Goal: Navigation & Orientation: Find specific page/section

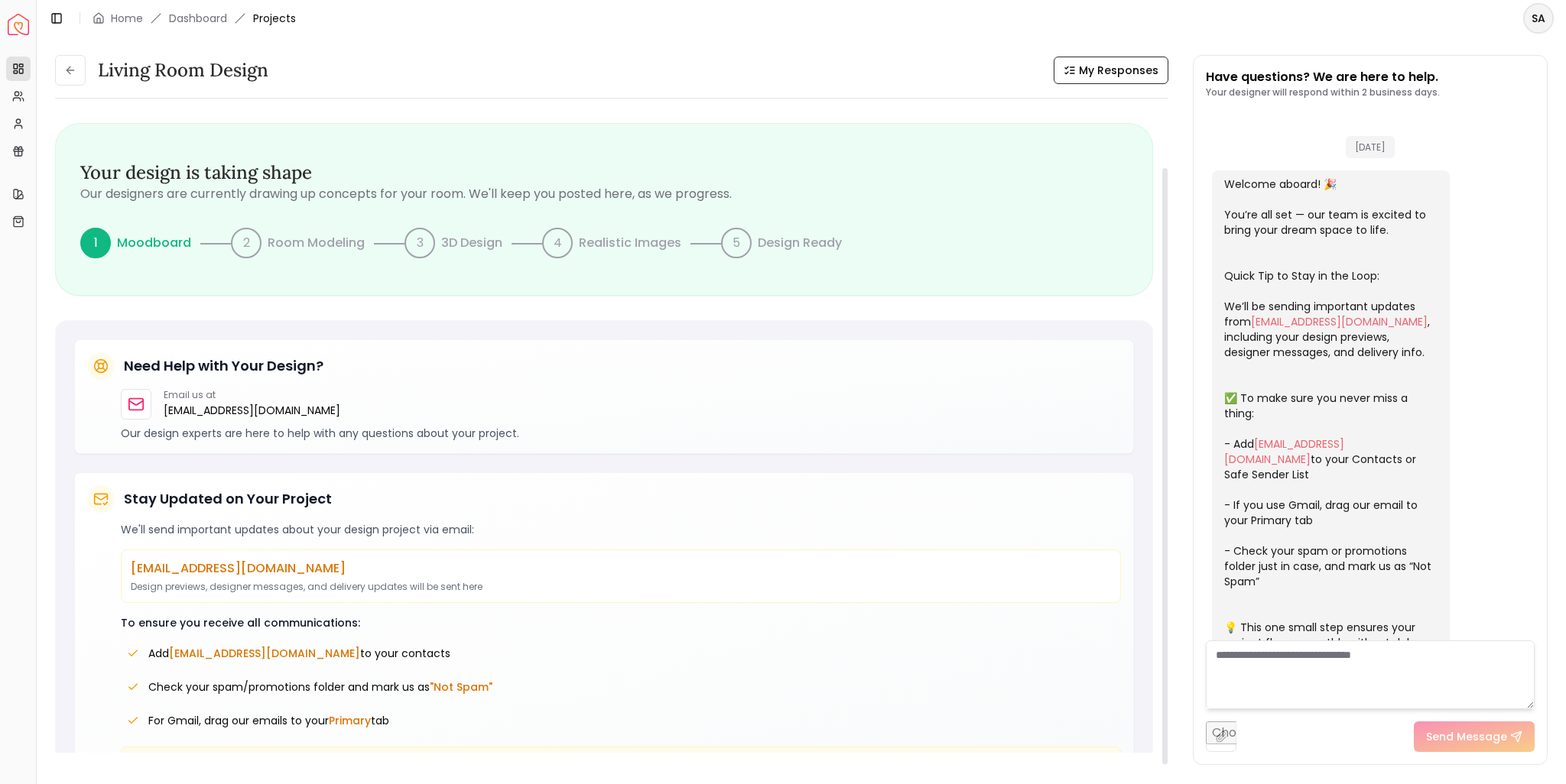
scroll to position [1890, 0]
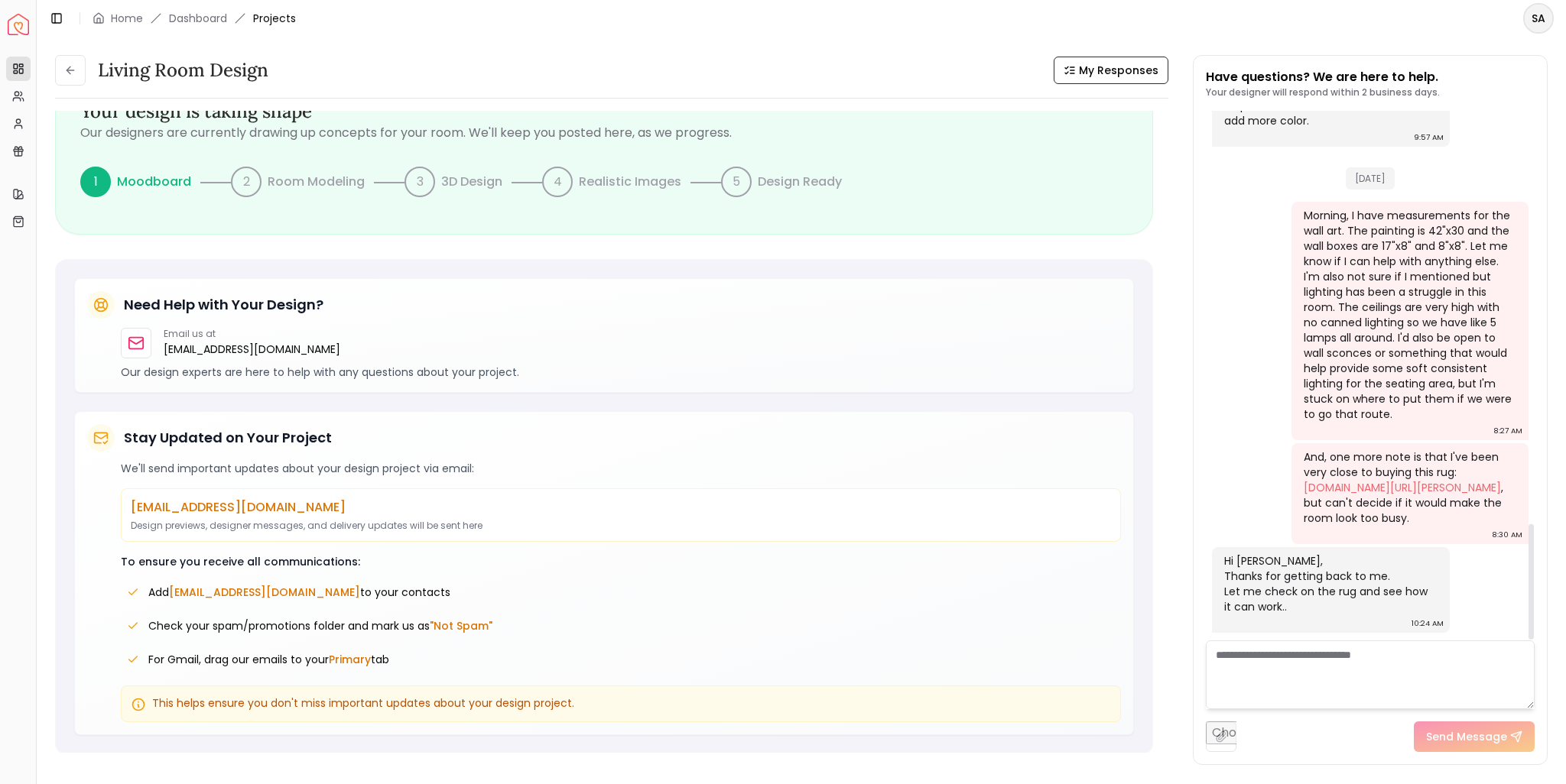
click at [1294, 603] on div "Hi Sarah, Thanks for getting back to me. Let me check on the rug and see how it…" at bounding box center [1329, 583] width 211 height 61
click at [209, 18] on link "Dashboard" at bounding box center [198, 18] width 58 height 15
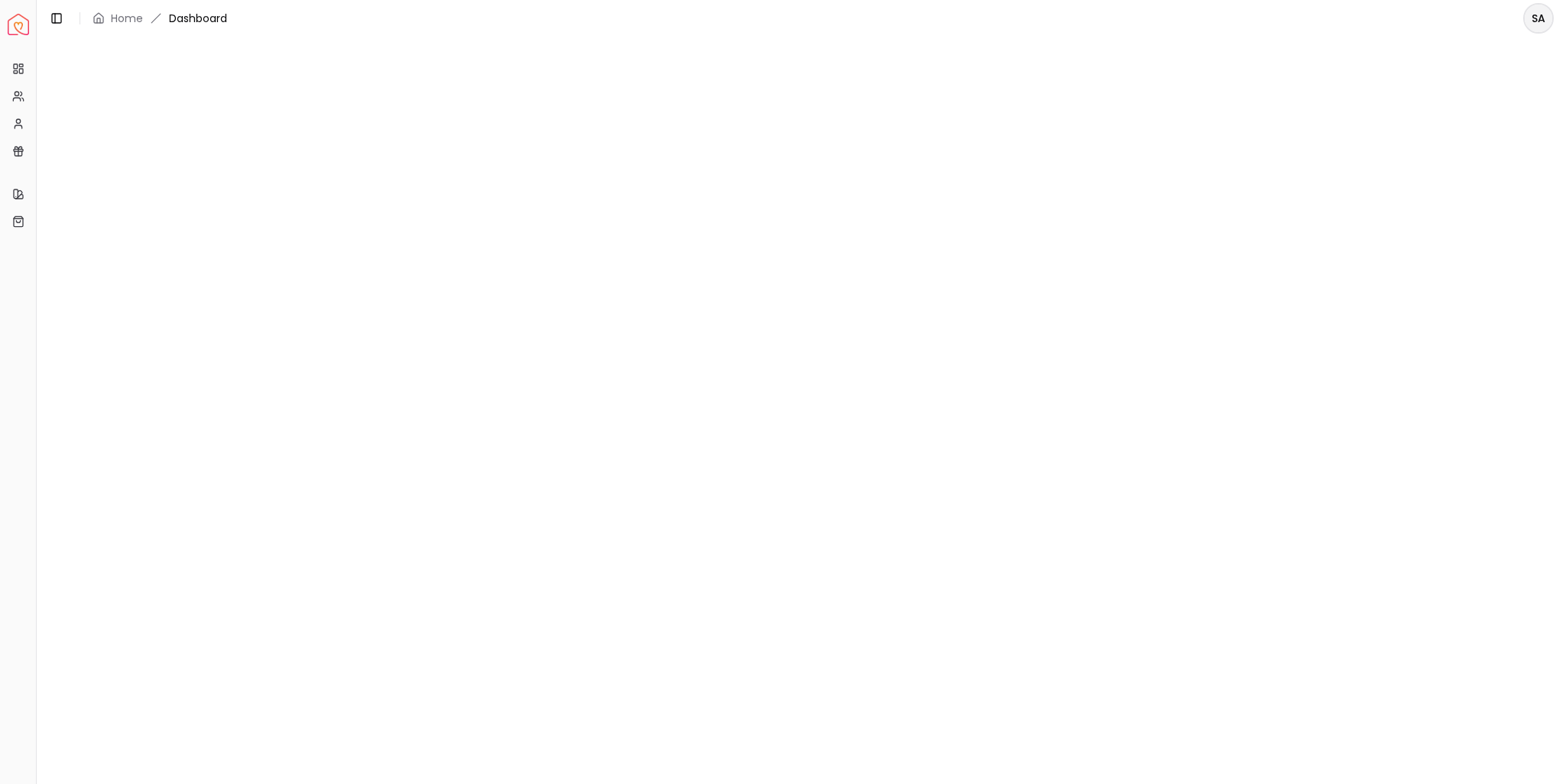
click at [289, 10] on header "Toggle Sidebar Home Dashboard SA" at bounding box center [801, 18] width 1529 height 37
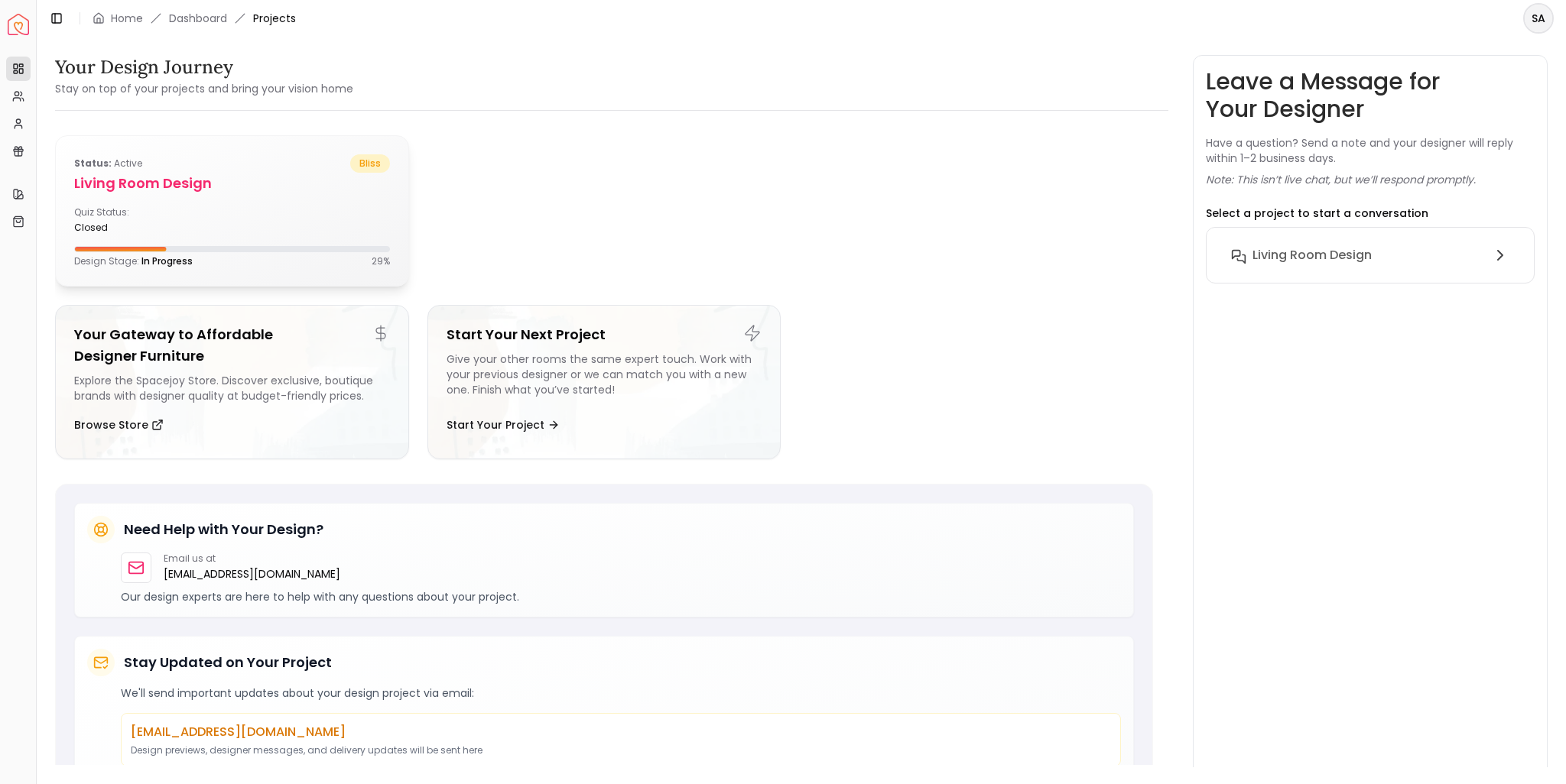
click at [253, 223] on div "Quiz Status: closed" at bounding box center [231, 220] width 316 height 27
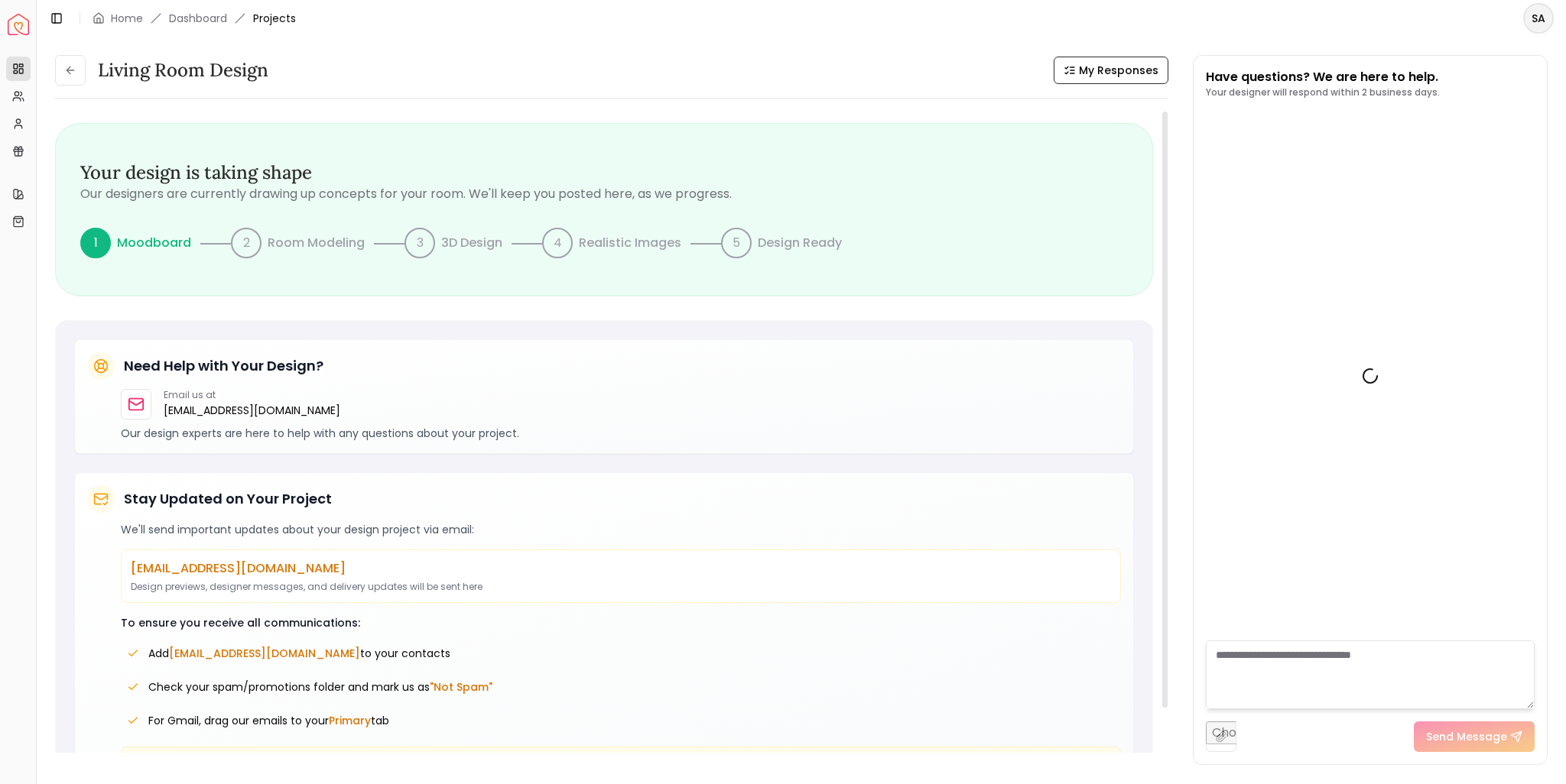
scroll to position [1890, 0]
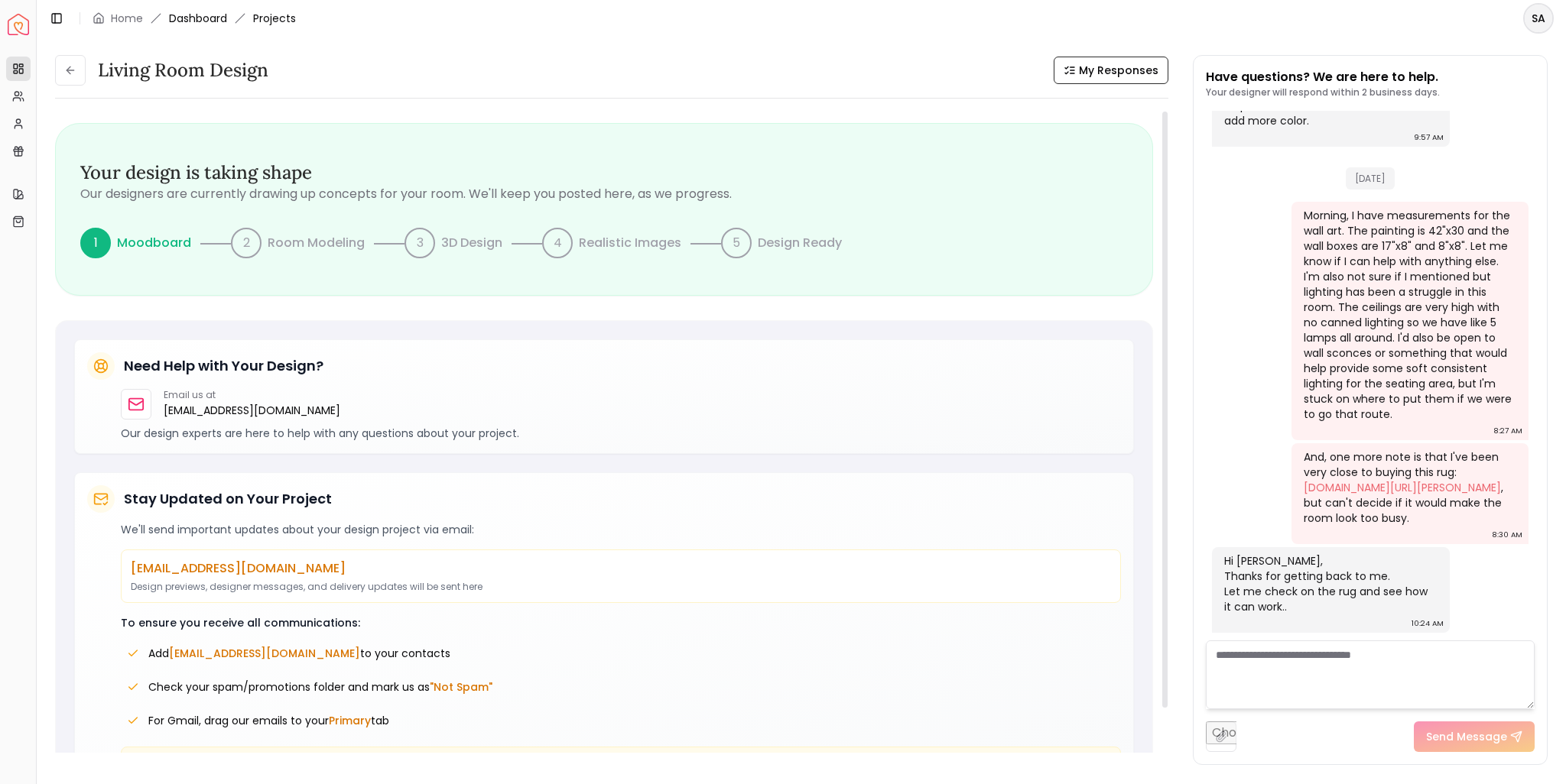
click at [204, 19] on link "Dashboard" at bounding box center [198, 18] width 58 height 15
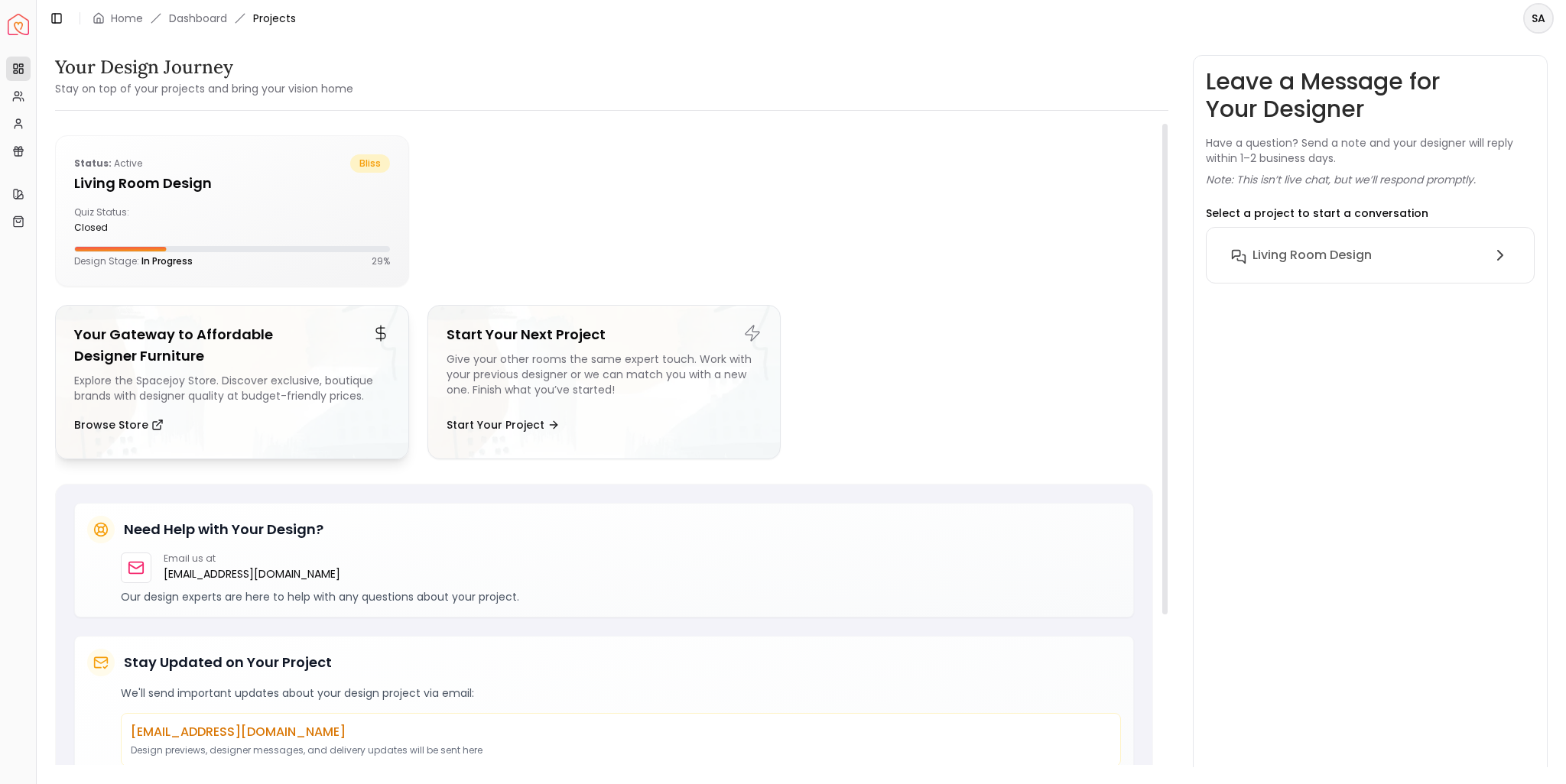
click at [229, 355] on h5 "Your Gateway to Affordable Designer Furniture" at bounding box center [231, 345] width 316 height 42
